Goal: Information Seeking & Learning: Learn about a topic

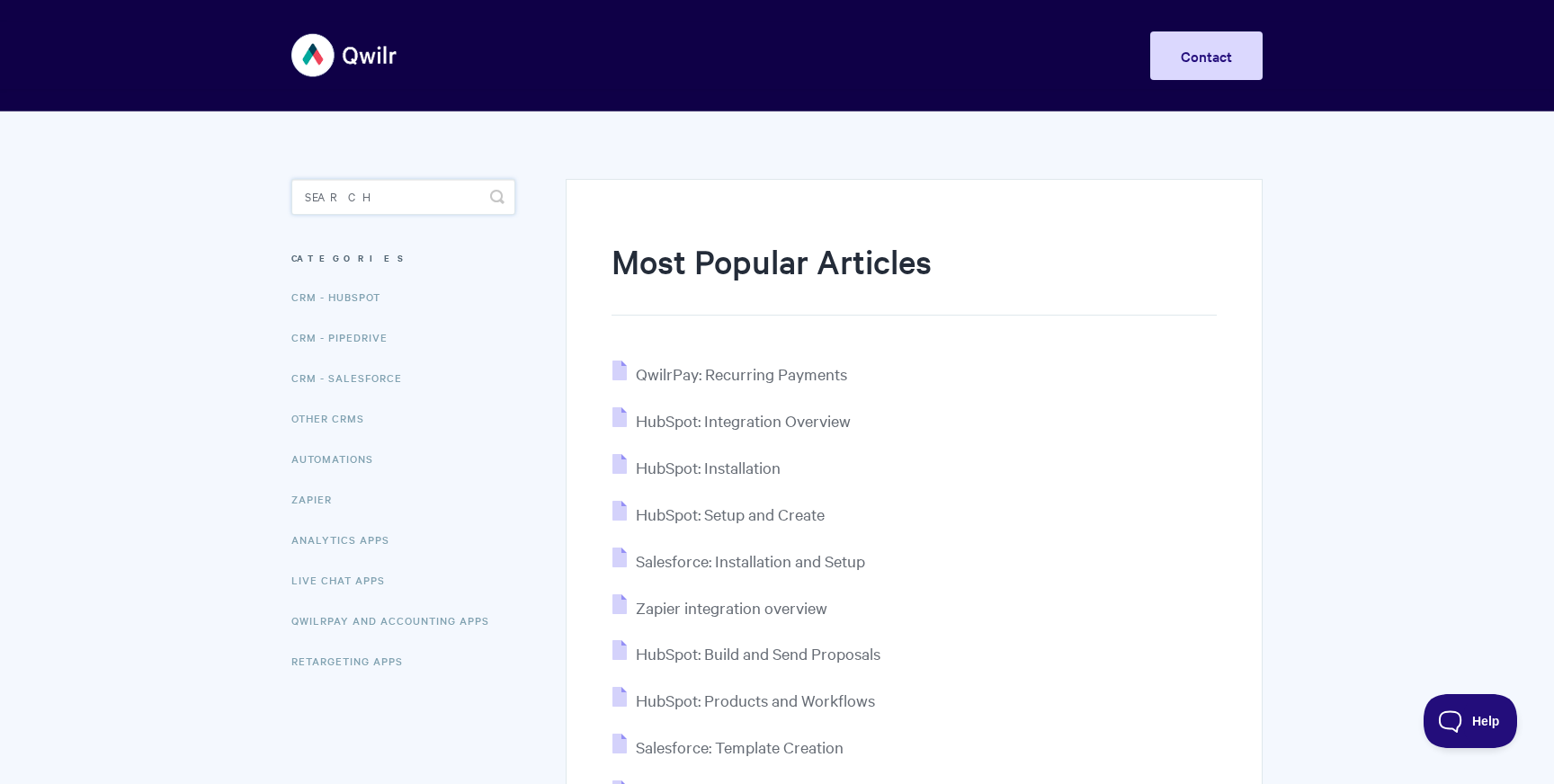
click at [375, 197] on input "Search" at bounding box center [404, 196] width 224 height 36
type input "xero"
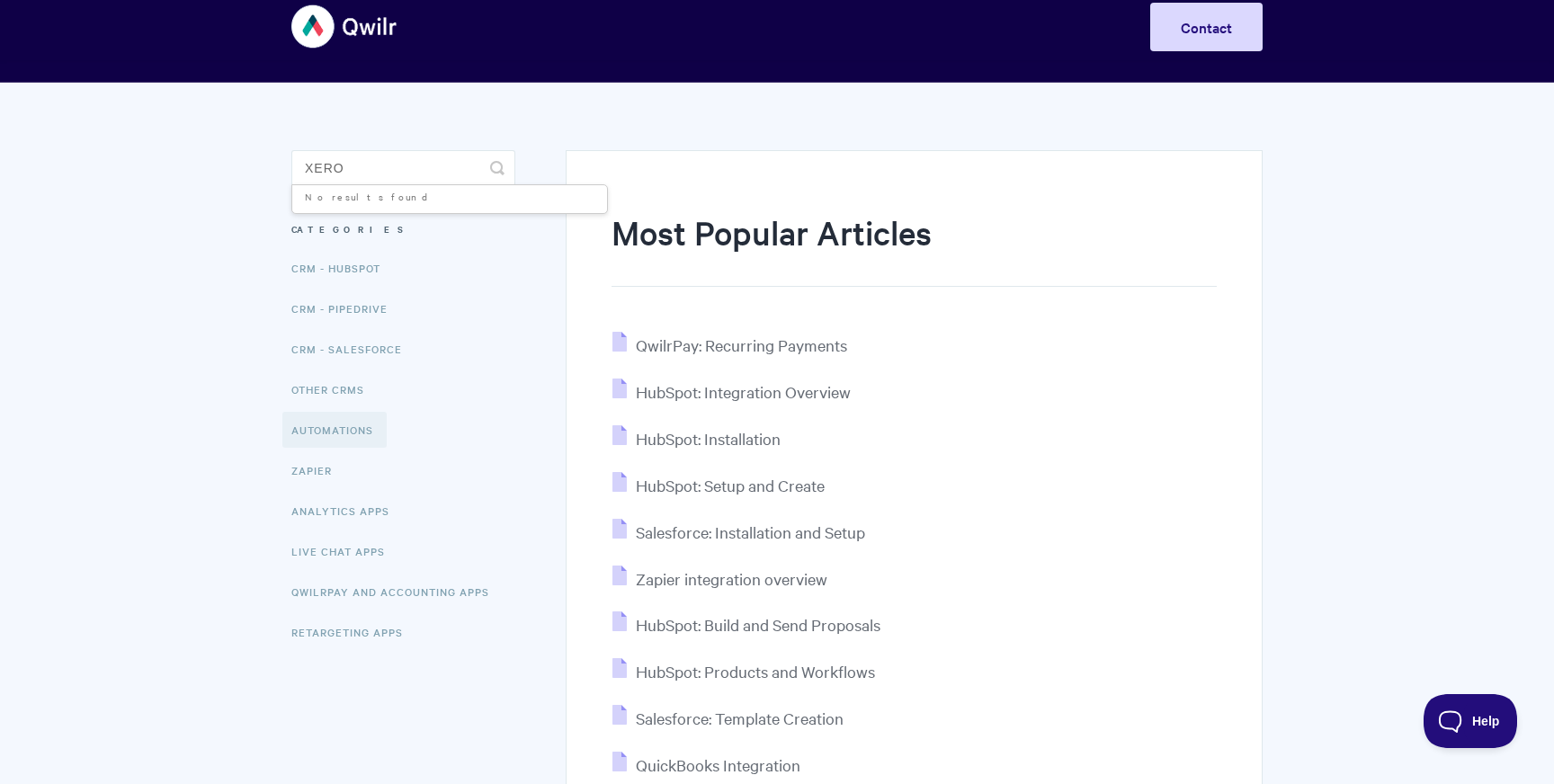
click at [326, 427] on link "Automations" at bounding box center [334, 429] width 104 height 36
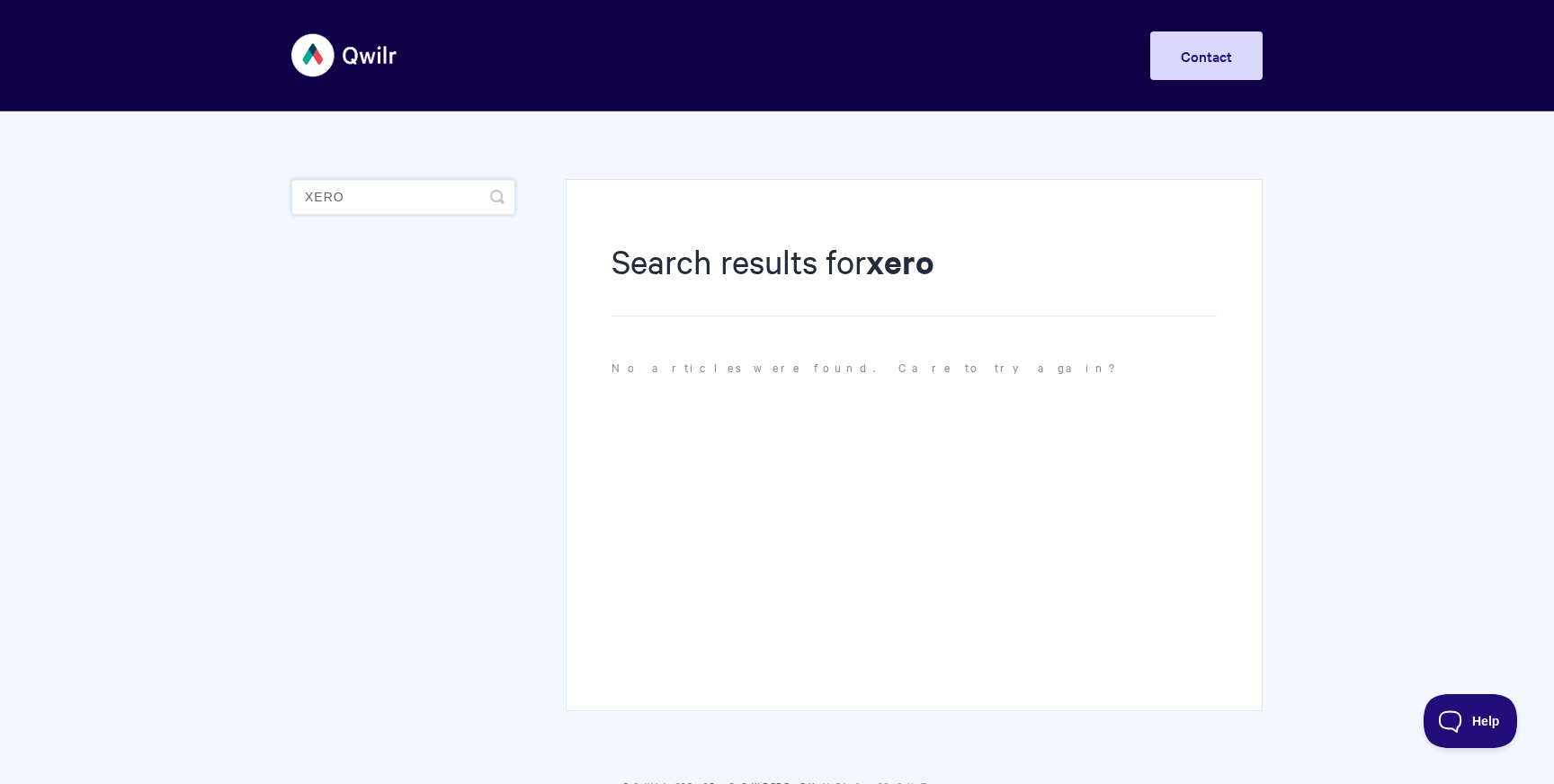
click at [345, 202] on input "xero" at bounding box center [404, 196] width 224 height 36
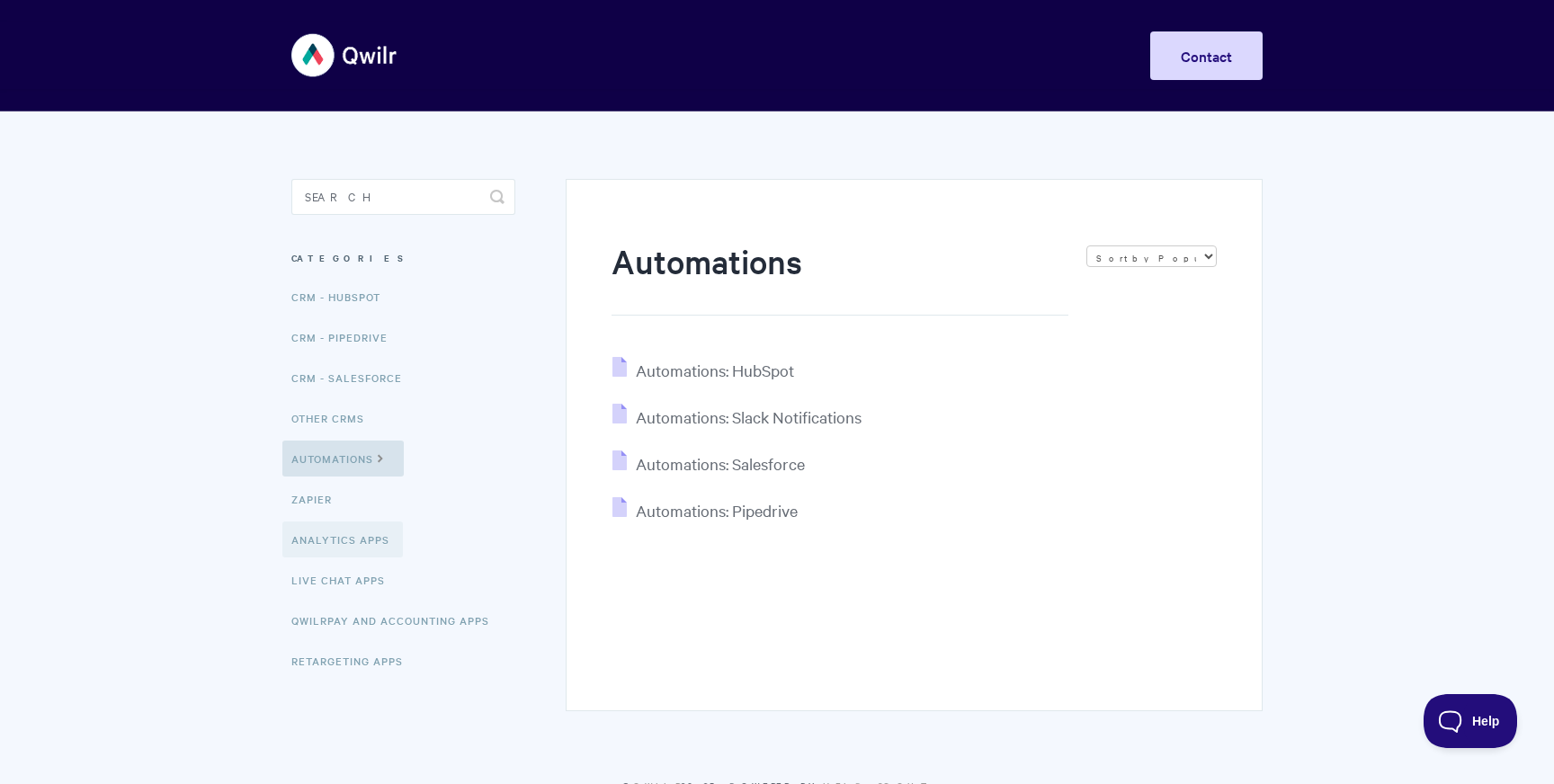
scroll to position [36, 0]
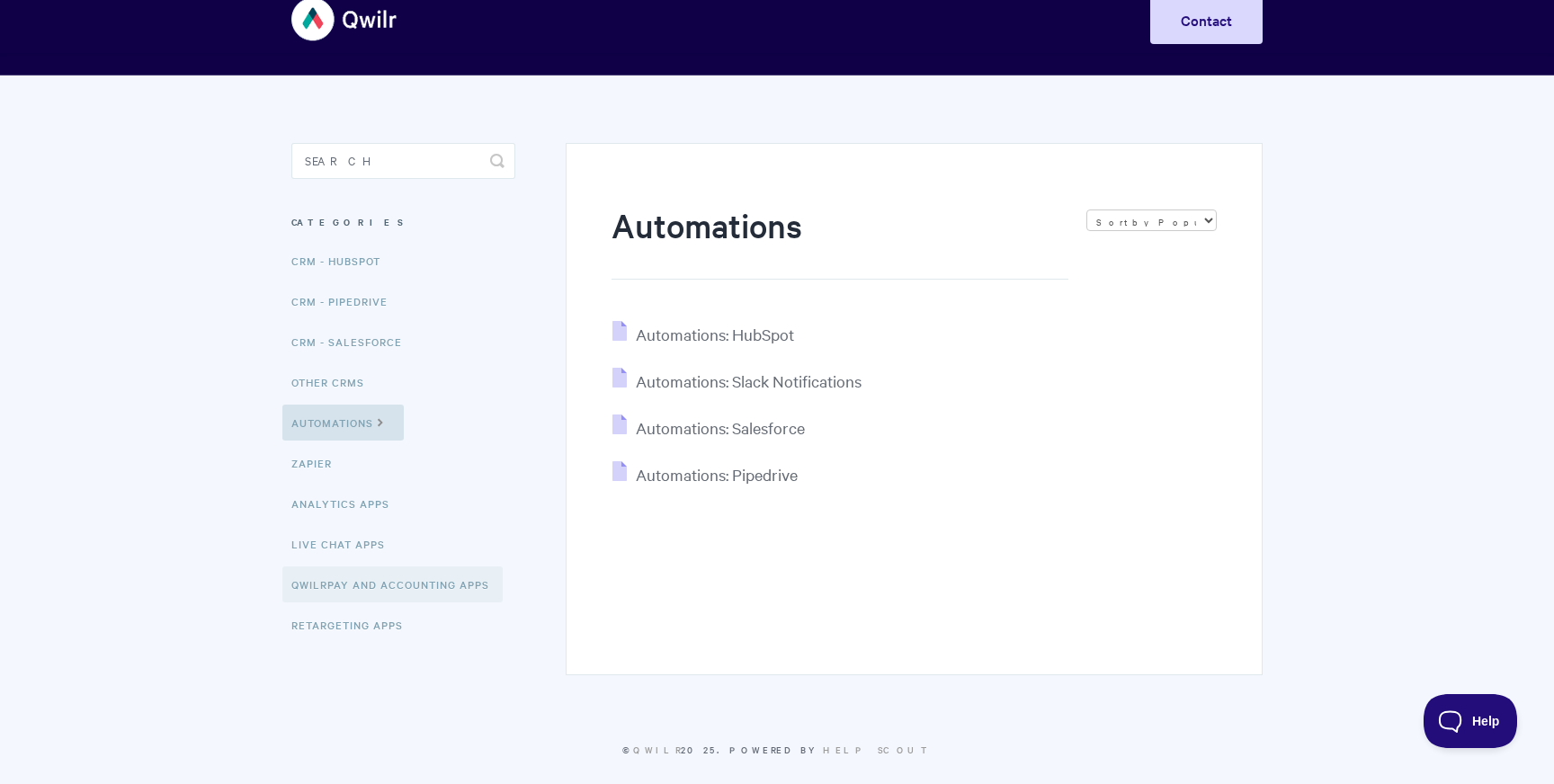
click at [341, 588] on link "QwilrPay and Accounting Apps" at bounding box center [392, 584] width 220 height 36
